Goal: Transaction & Acquisition: Purchase product/service

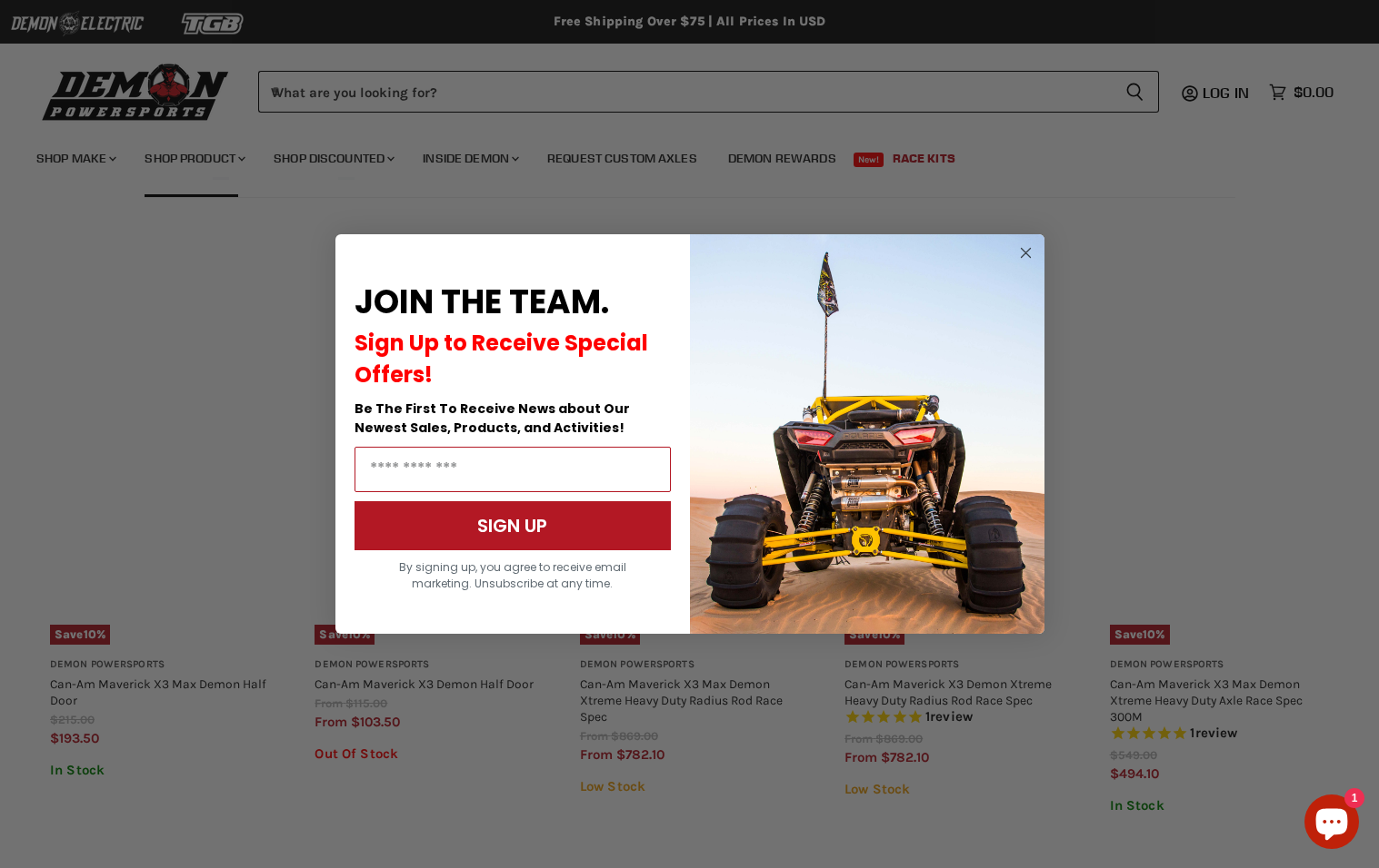
scroll to position [1126, 0]
